Goal: Use online tool/utility: Utilize a website feature to perform a specific function

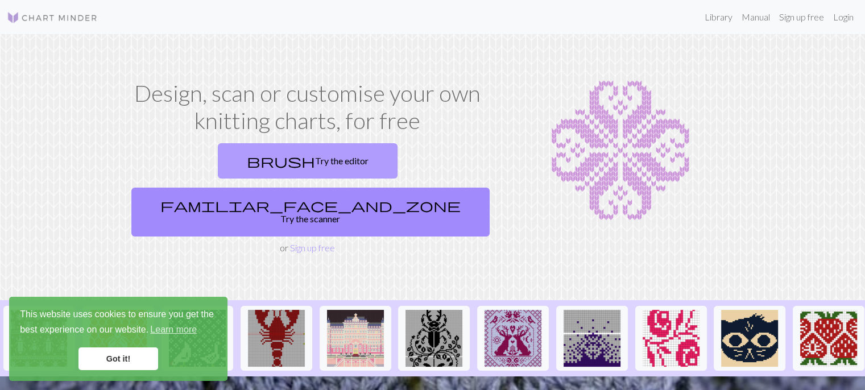
click at [220, 163] on link "brush Try the editor" at bounding box center [308, 160] width 180 height 35
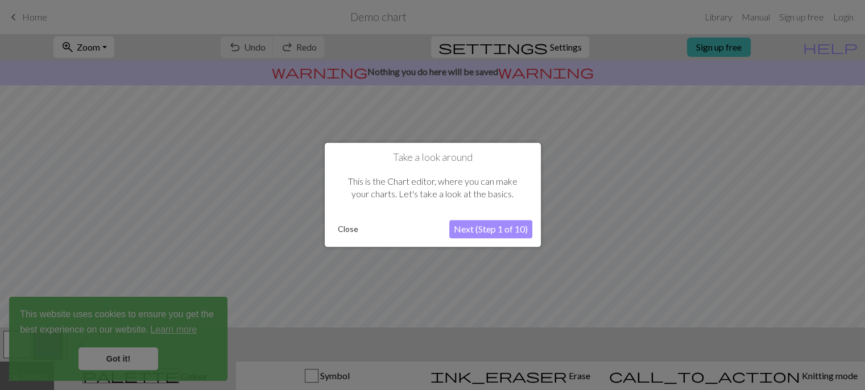
click at [344, 227] on button "Close" at bounding box center [348, 229] width 30 height 17
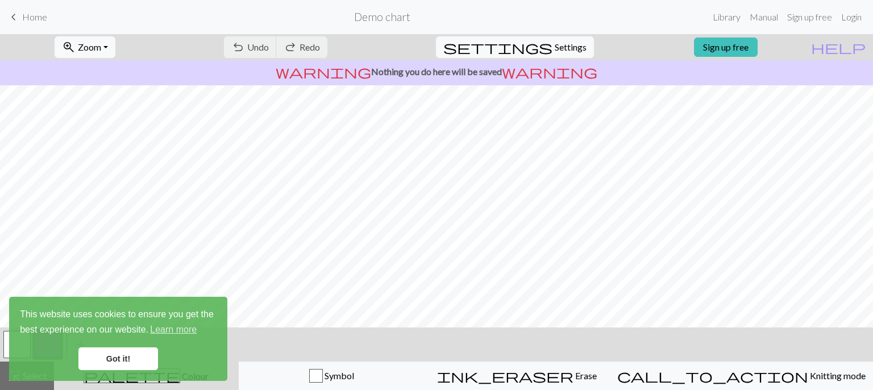
click at [127, 362] on link "Got it!" at bounding box center [118, 358] width 80 height 23
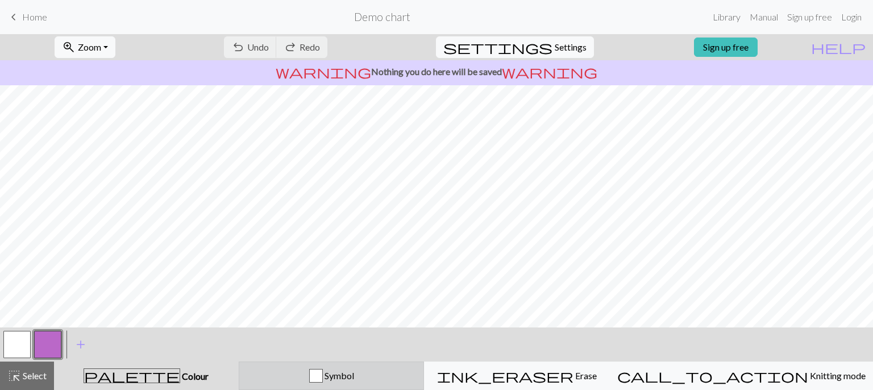
click at [356, 383] on button "Symbol" at bounding box center [332, 376] width 186 height 28
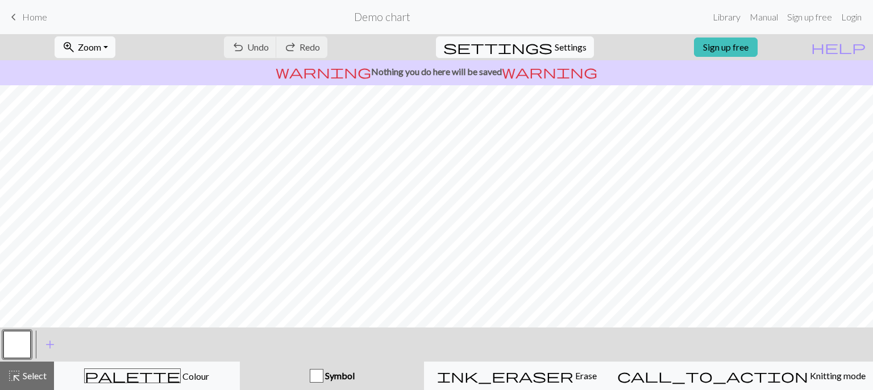
click at [18, 344] on button "button" at bounding box center [16, 344] width 27 height 27
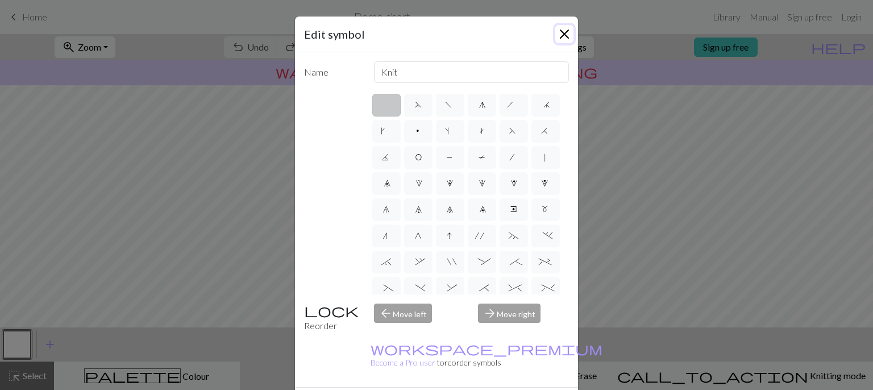
click at [558, 36] on button "Close" at bounding box center [564, 34] width 18 height 18
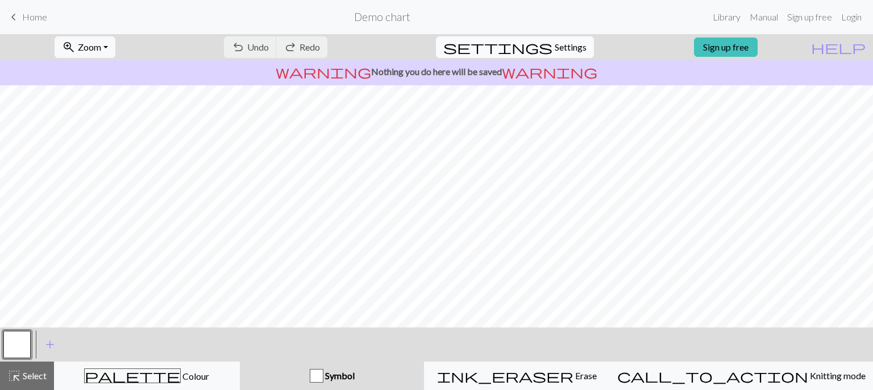
click at [557, 42] on span "Settings" at bounding box center [571, 47] width 32 height 14
select select "aran"
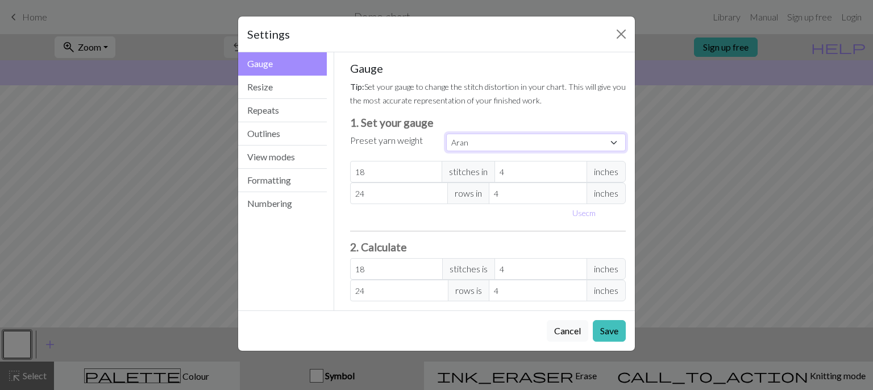
click at [610, 140] on select "Custom Square Lace Light Fingering Fingering Sport Double knit Worsted Aran Bul…" at bounding box center [536, 143] width 180 height 18
click at [446, 134] on select "Custom Square Lace Light Fingering Fingering Sport Double knit Worsted Aran Bul…" at bounding box center [536, 143] width 180 height 18
click at [272, 87] on button "Resize" at bounding box center [282, 87] width 89 height 23
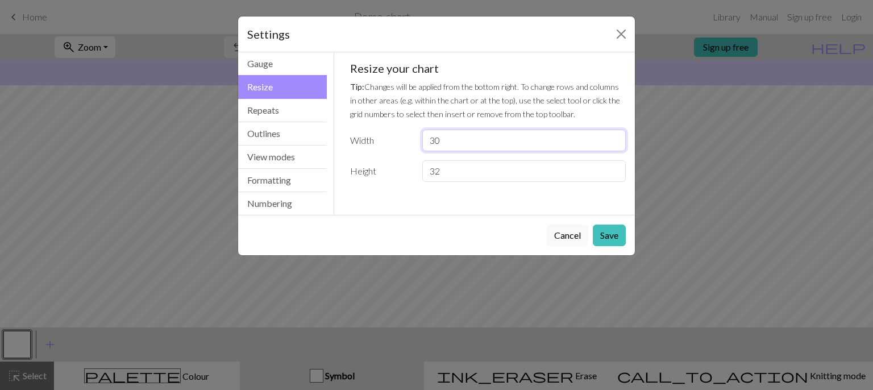
click at [462, 133] on input "30" at bounding box center [523, 141] width 203 height 22
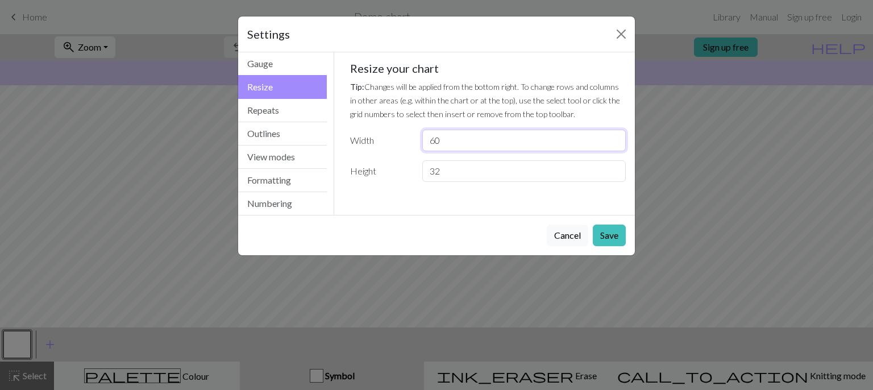
type input "60"
click at [467, 167] on input "32" at bounding box center [523, 171] width 203 height 22
type input "4"
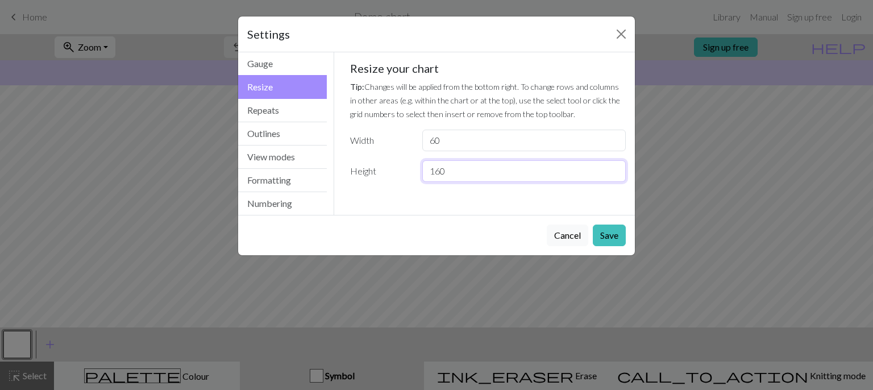
type input "160"
click at [604, 236] on button "Save" at bounding box center [609, 236] width 33 height 22
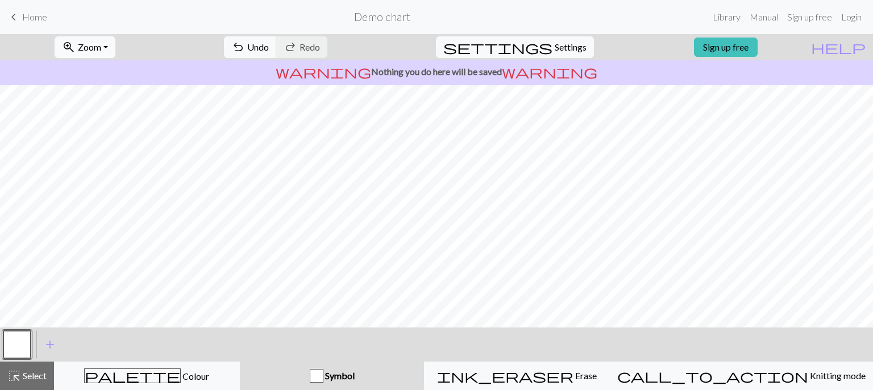
click at [115, 41] on button "zoom_in Zoom Zoom" at bounding box center [85, 47] width 61 height 22
click at [89, 137] on button "50%" at bounding box center [100, 136] width 90 height 18
click at [115, 43] on button "zoom_in Zoom Zoom" at bounding box center [85, 47] width 61 height 22
click at [92, 164] on button "150%" at bounding box center [100, 173] width 90 height 18
click at [108, 53] on button "zoom_in Zoom Zoom" at bounding box center [85, 47] width 61 height 22
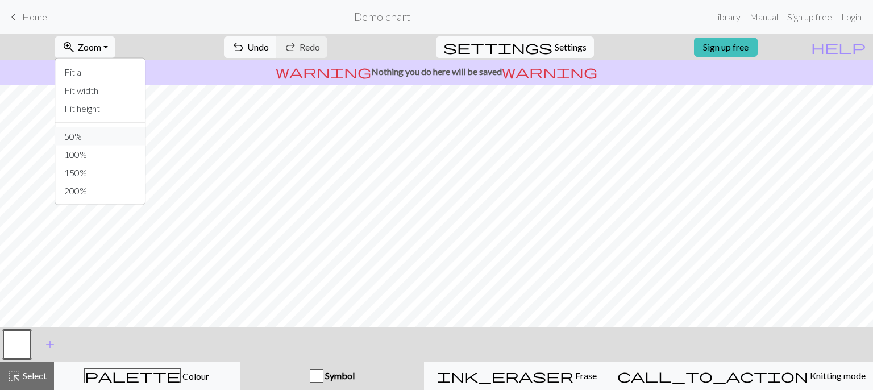
click at [102, 136] on button "50%" at bounding box center [100, 136] width 90 height 18
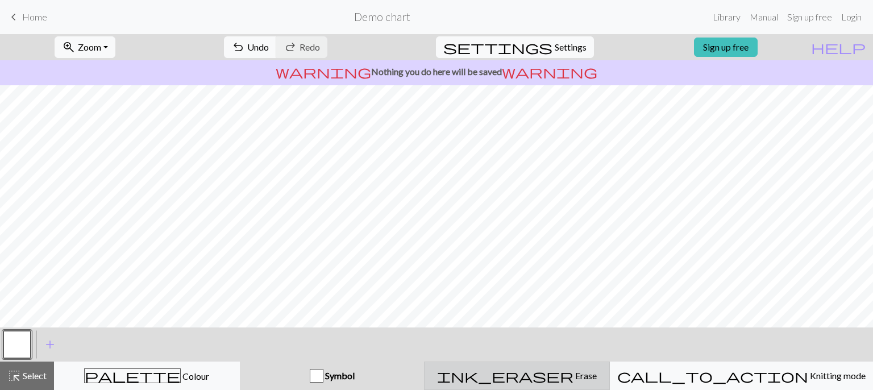
click at [574, 374] on span "Erase" at bounding box center [585, 375] width 23 height 11
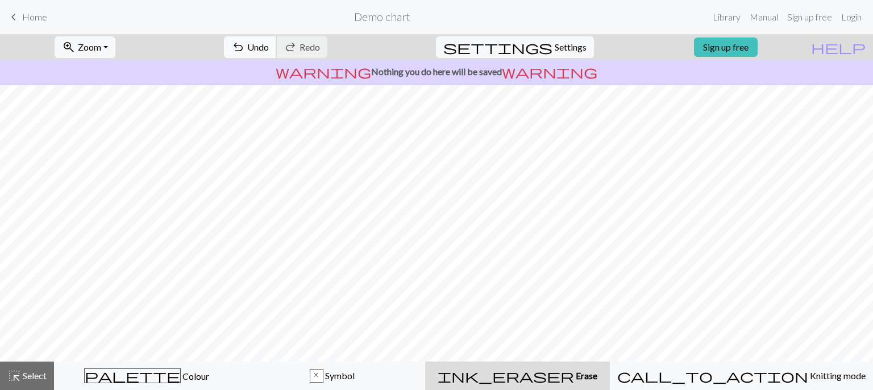
click at [269, 44] on span "Undo" at bounding box center [258, 46] width 22 height 11
click at [543, 45] on button "settings Settings" at bounding box center [515, 47] width 158 height 22
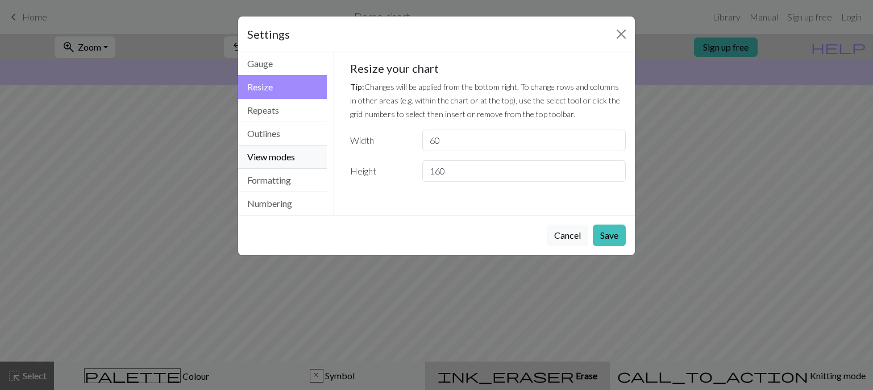
click at [284, 157] on button "View modes" at bounding box center [282, 157] width 89 height 23
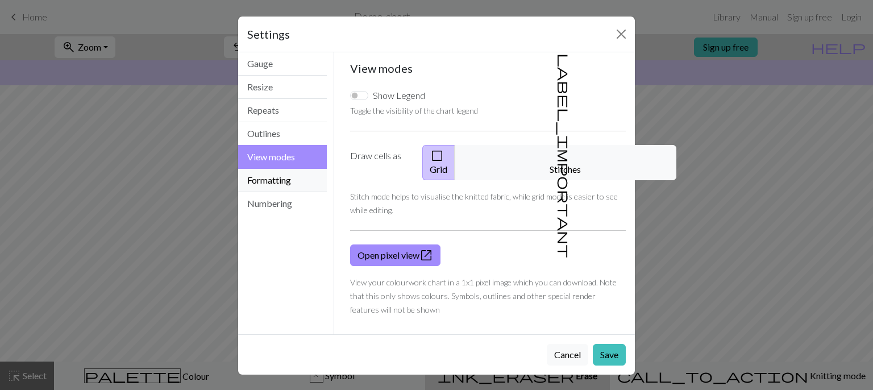
click at [282, 180] on button "Formatting" at bounding box center [282, 180] width 89 height 23
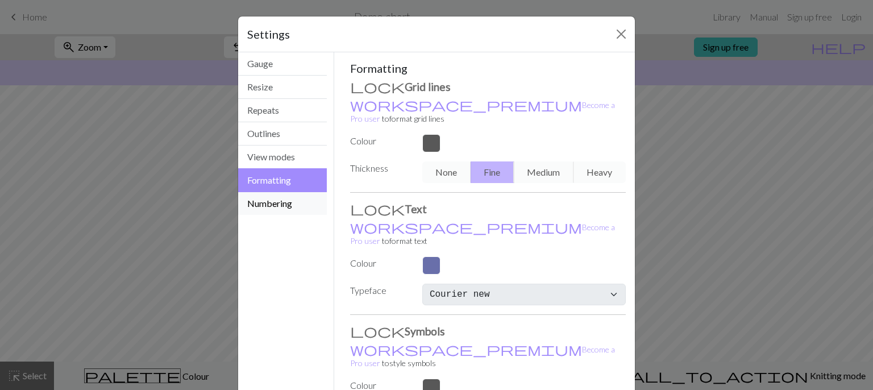
click at [279, 210] on button "Numbering" at bounding box center [282, 203] width 89 height 23
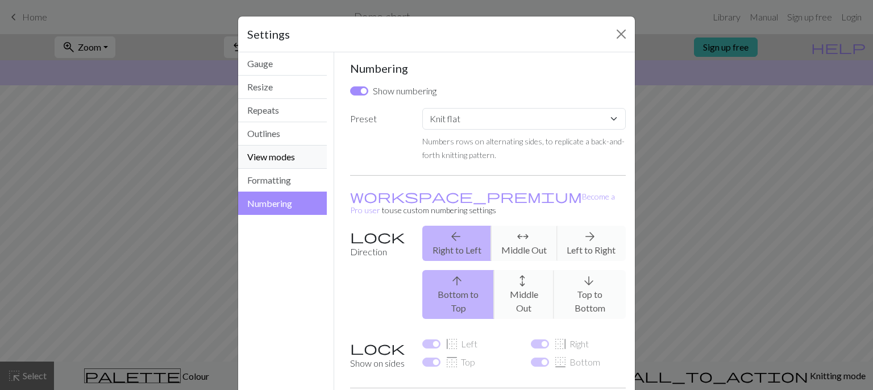
click at [273, 155] on button "View modes" at bounding box center [282, 157] width 89 height 23
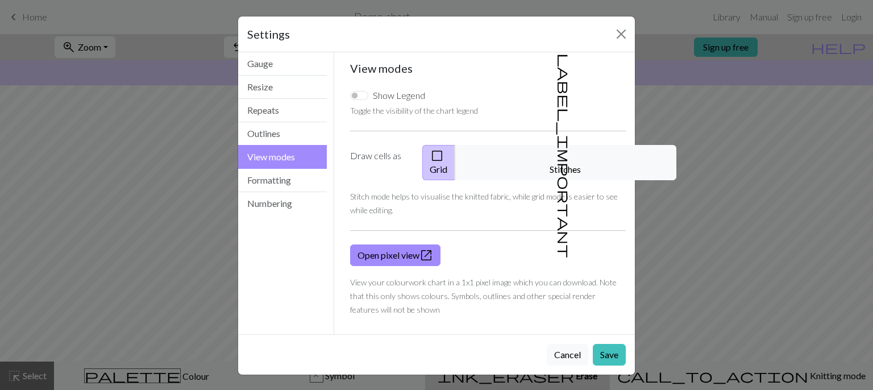
click at [273, 155] on button "View modes" at bounding box center [282, 157] width 89 height 24
click at [275, 135] on button "Outlines" at bounding box center [282, 133] width 89 height 23
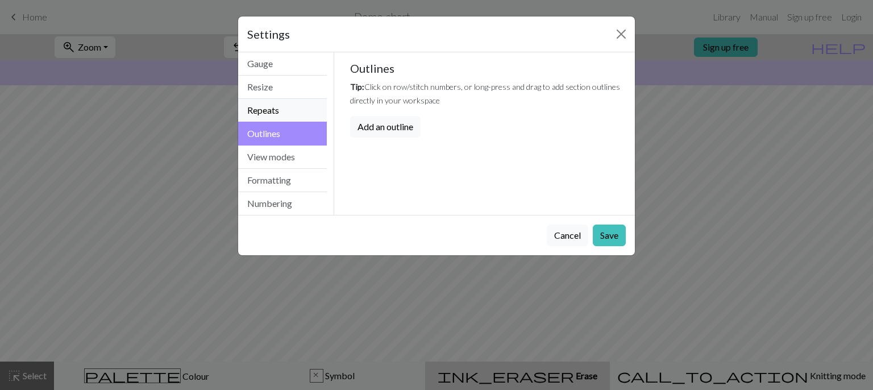
click at [275, 110] on button "Repeats" at bounding box center [282, 110] width 89 height 23
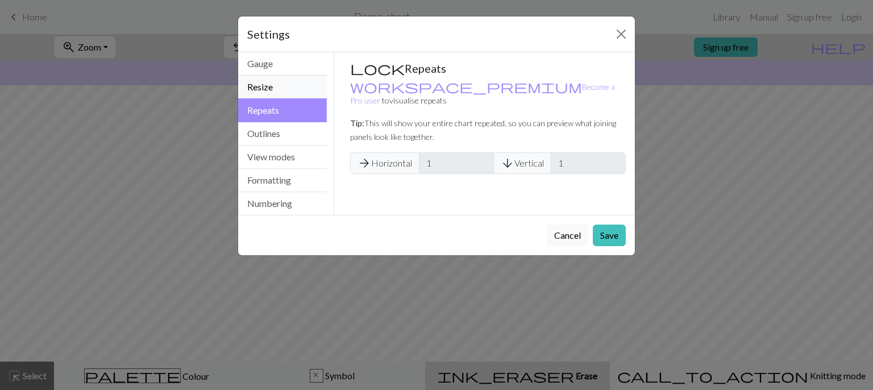
click at [277, 88] on button "Resize" at bounding box center [282, 87] width 89 height 23
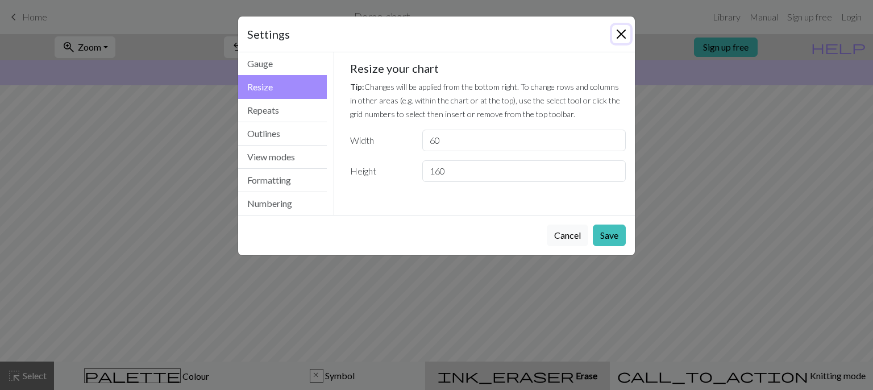
click at [623, 36] on button "Close" at bounding box center [621, 34] width 18 height 18
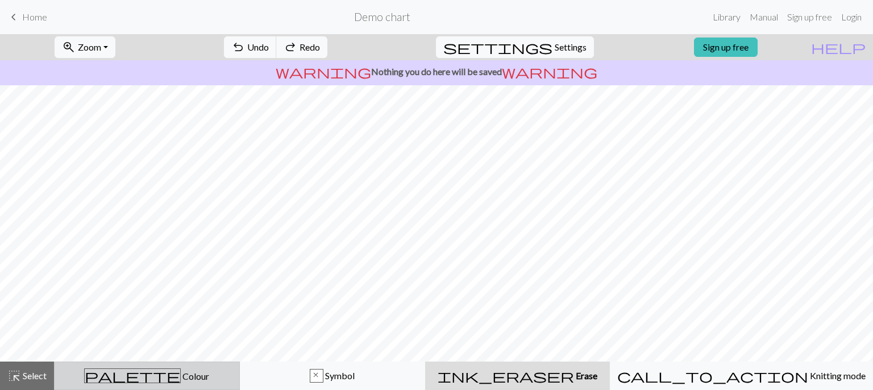
click at [140, 368] on span "palette" at bounding box center [132, 376] width 95 height 16
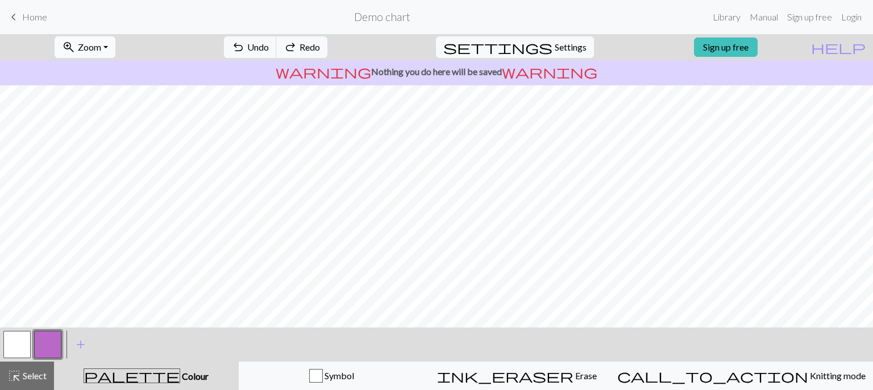
click at [76, 41] on span "zoom_in" at bounding box center [69, 47] width 14 height 16
click at [86, 177] on button "150%" at bounding box center [100, 173] width 90 height 18
click at [15, 357] on button "button" at bounding box center [16, 344] width 27 height 27
